Goal: Check status

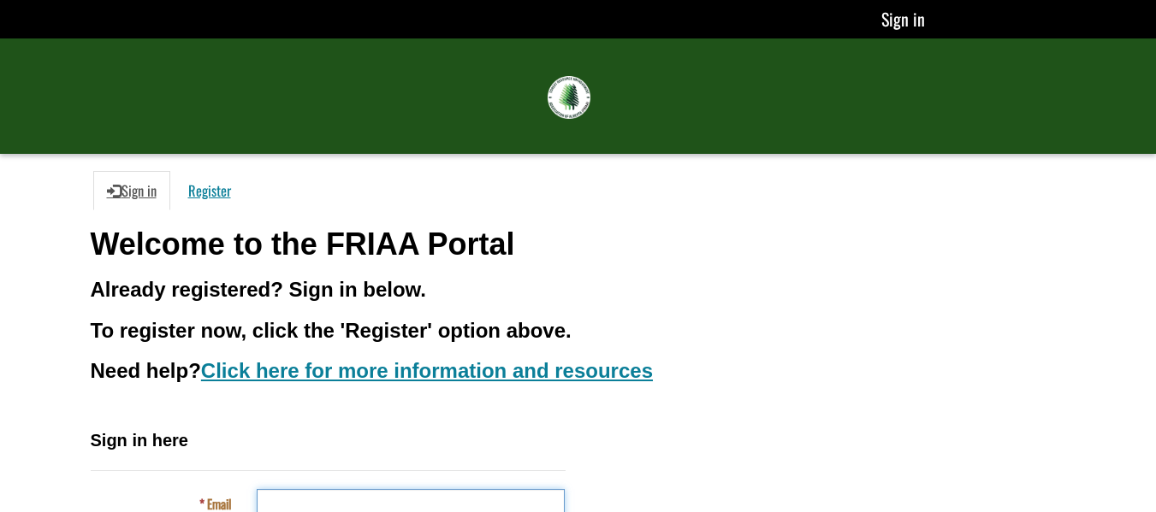
type input "**********"
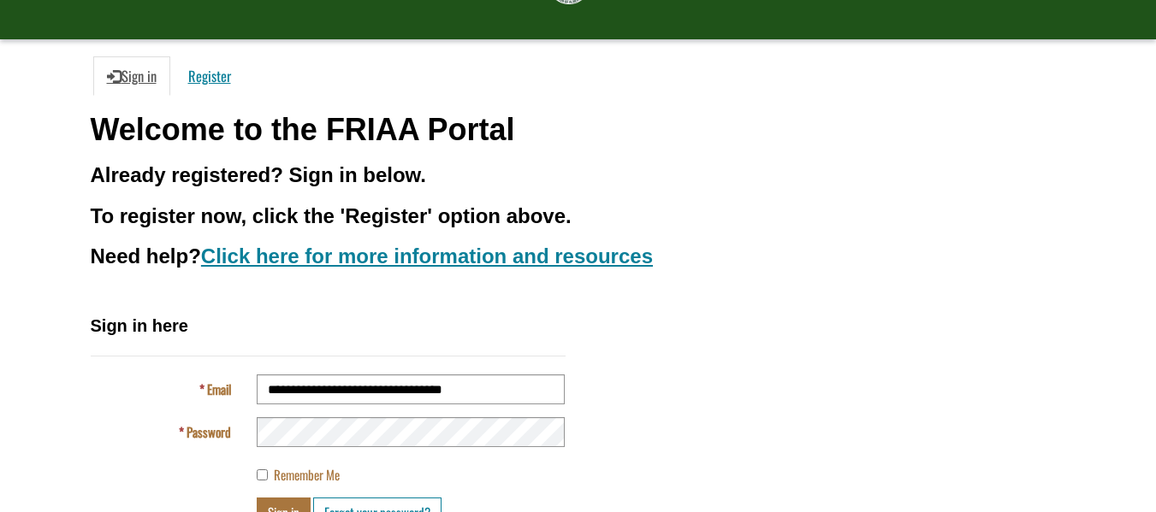
scroll to position [148, 0]
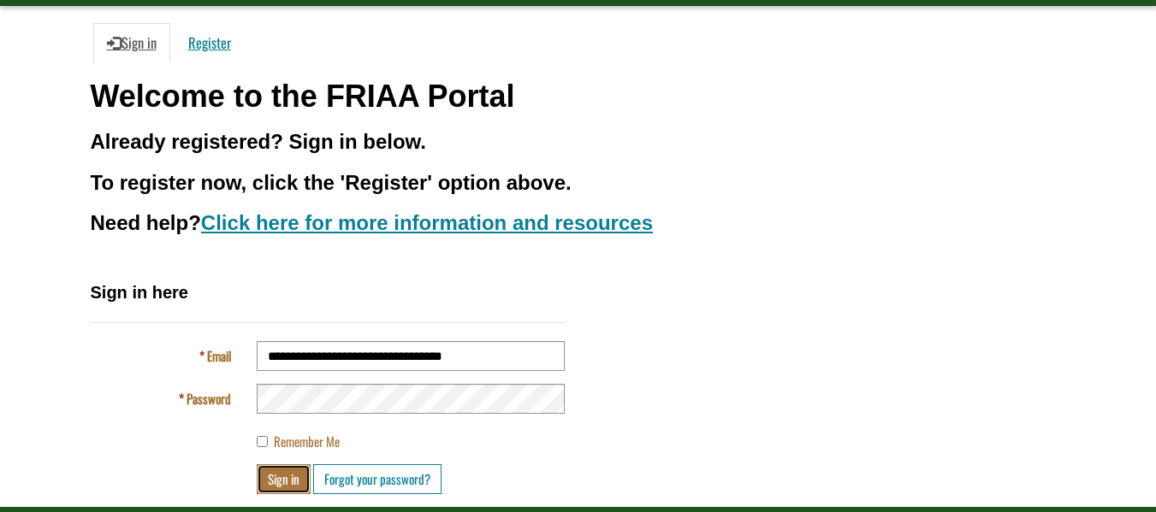
click at [293, 488] on button "Sign in" at bounding box center [284, 480] width 54 height 30
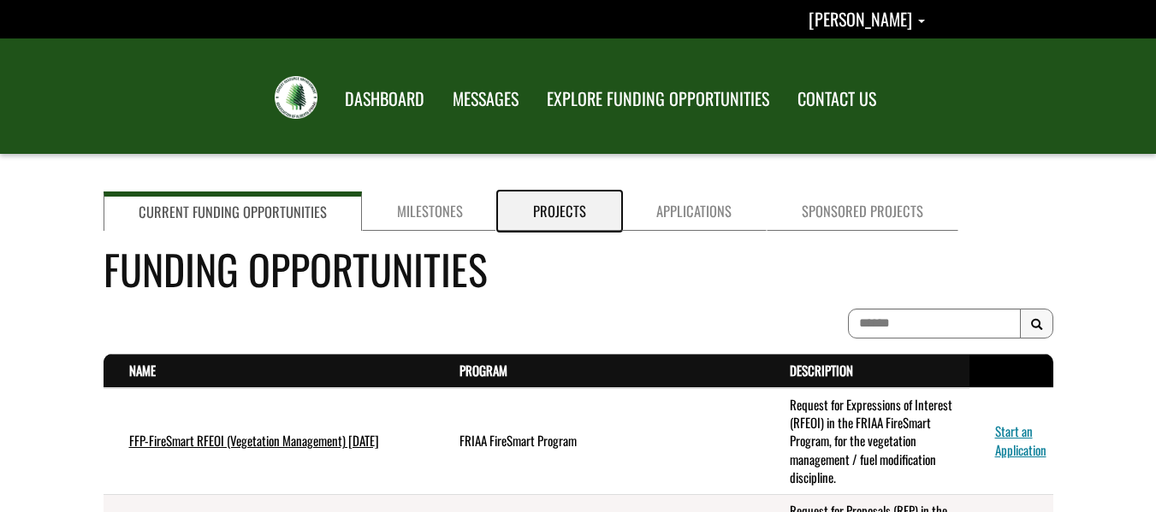
click at [566, 200] on link "Projects" at bounding box center [559, 211] width 123 height 39
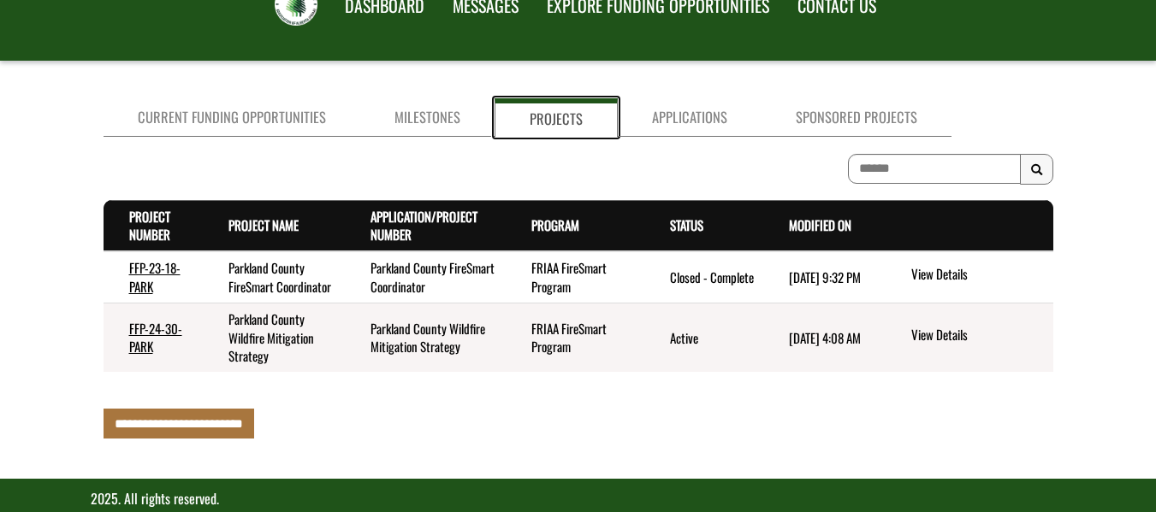
scroll to position [121, 0]
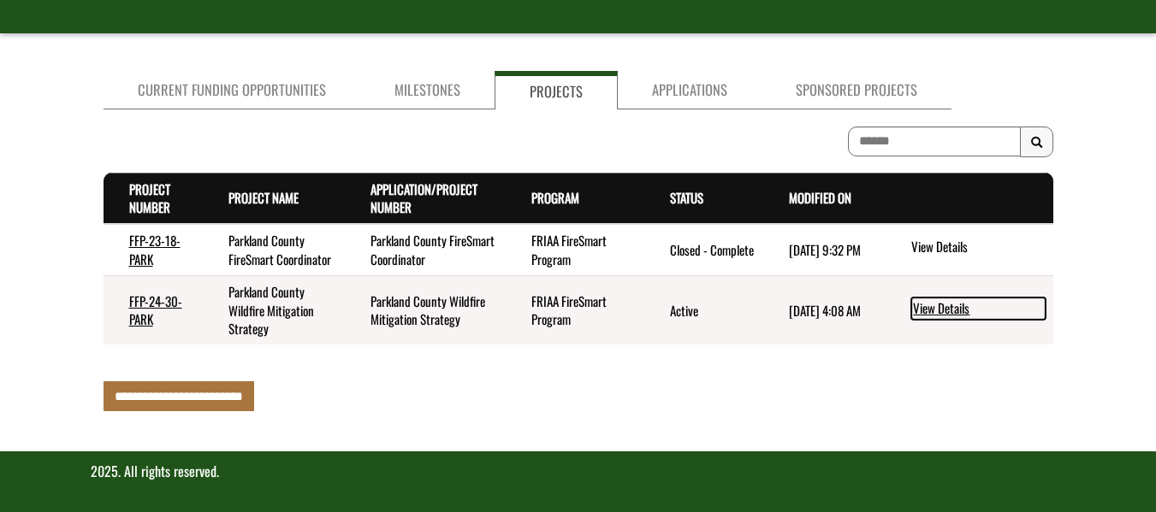
click at [940, 310] on link "View Details" at bounding box center [978, 309] width 134 height 22
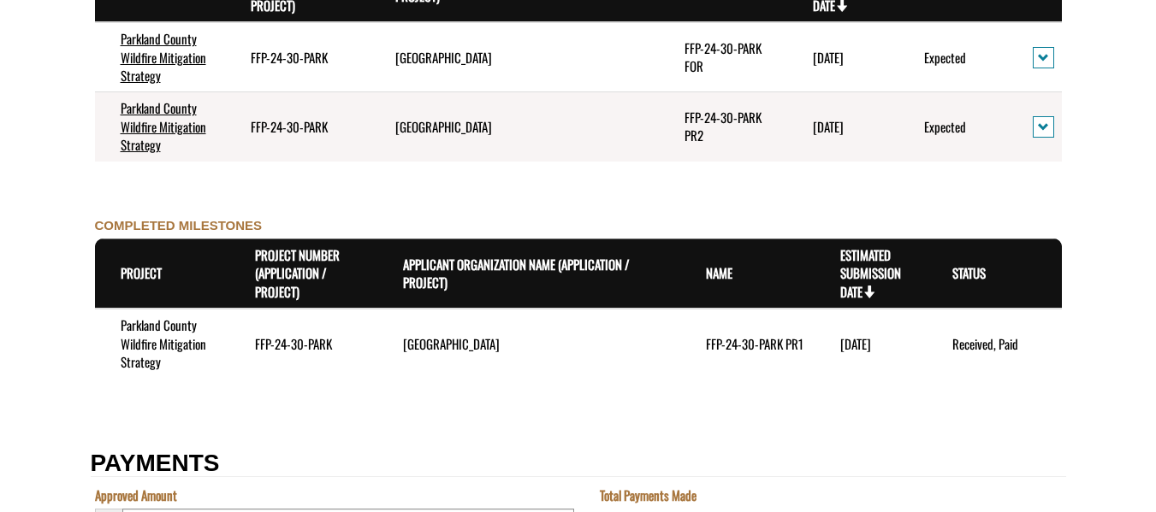
scroll to position [2032, 0]
